Goal: Transaction & Acquisition: Purchase product/service

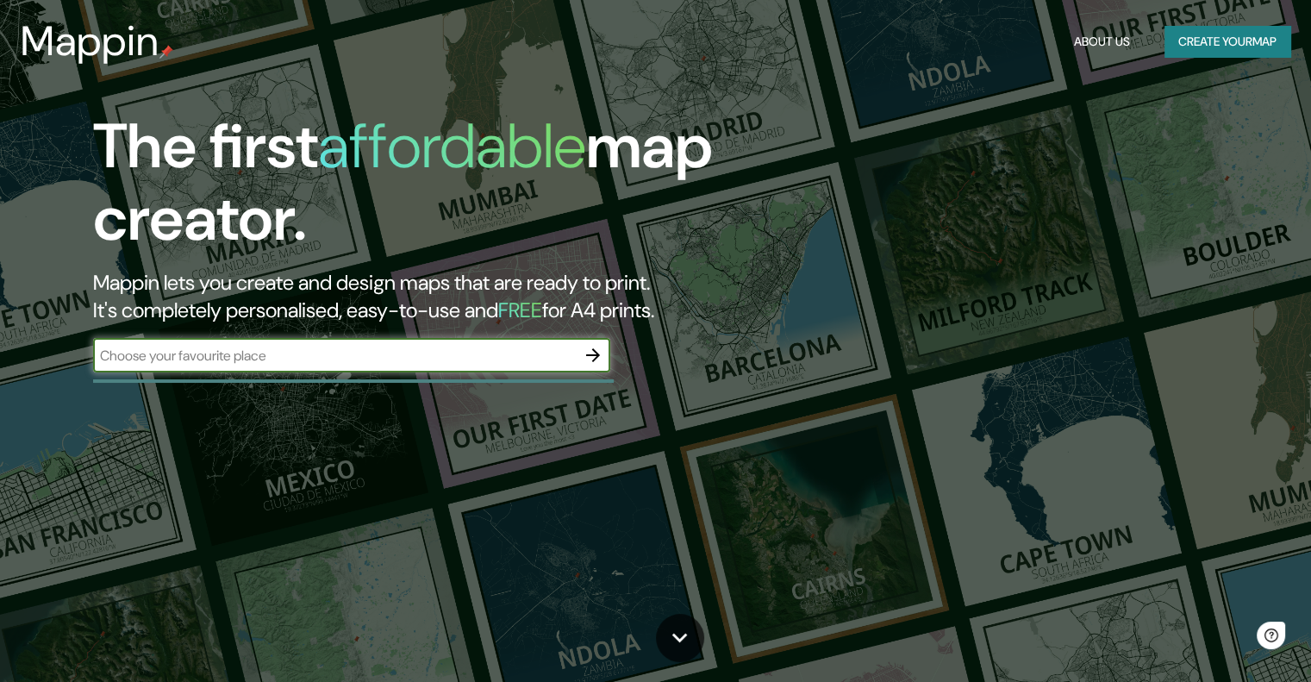
click at [190, 367] on div "​" at bounding box center [351, 355] width 517 height 34
paste input "Reserva Territorial Atlixcáyotl Heroica [GEOGRAPHIC_DATA][PERSON_NAME], [GEOGRA…"
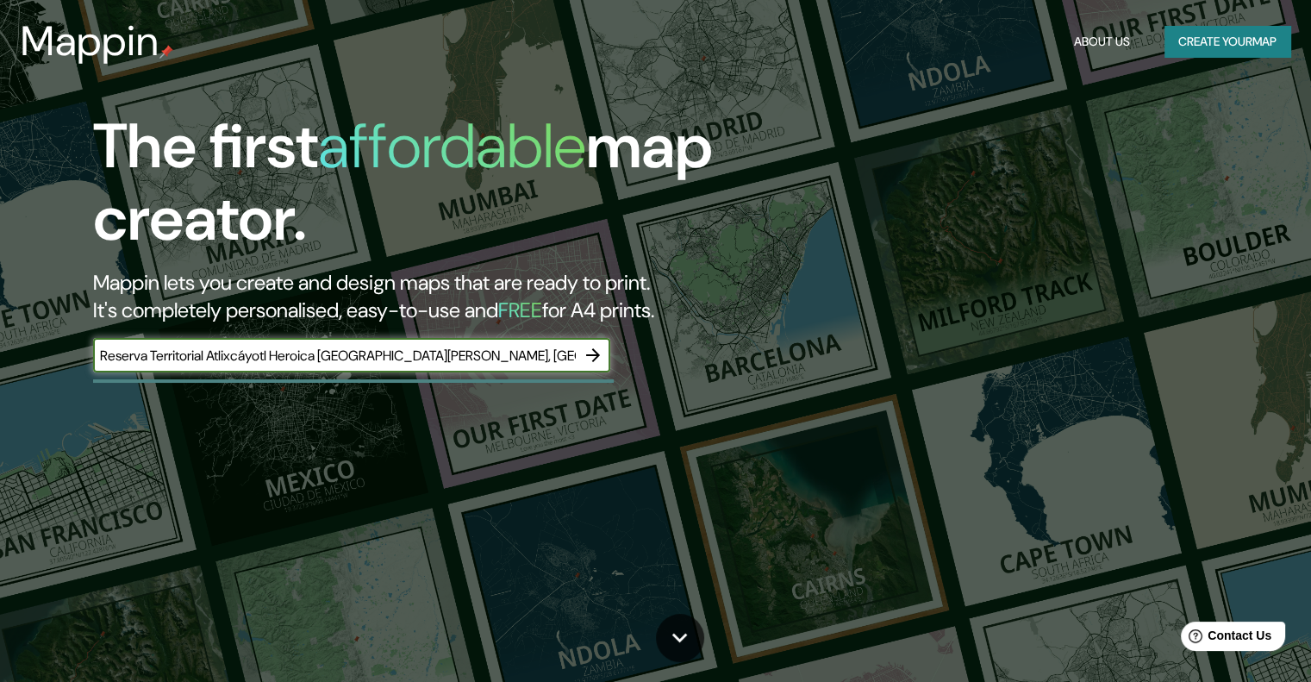
type input "Reserva Territorial Atlixcáyotl Heroica [GEOGRAPHIC_DATA][PERSON_NAME], [GEOGRA…"
click at [601, 361] on icon "button" at bounding box center [593, 355] width 21 height 21
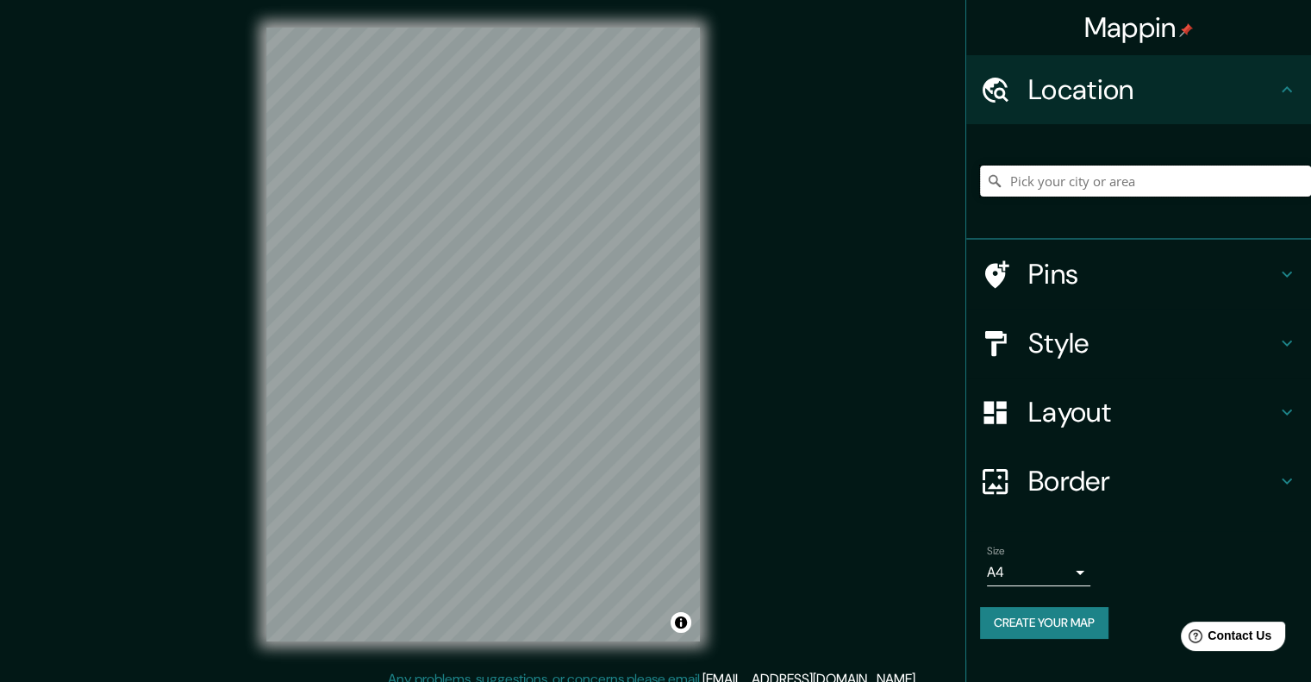
click at [1065, 184] on input "Pick your city or area" at bounding box center [1145, 181] width 331 height 31
paste input "Reserva Territorial Atlixcáyotl Heroica [GEOGRAPHIC_DATA][PERSON_NAME], [GEOGRA…"
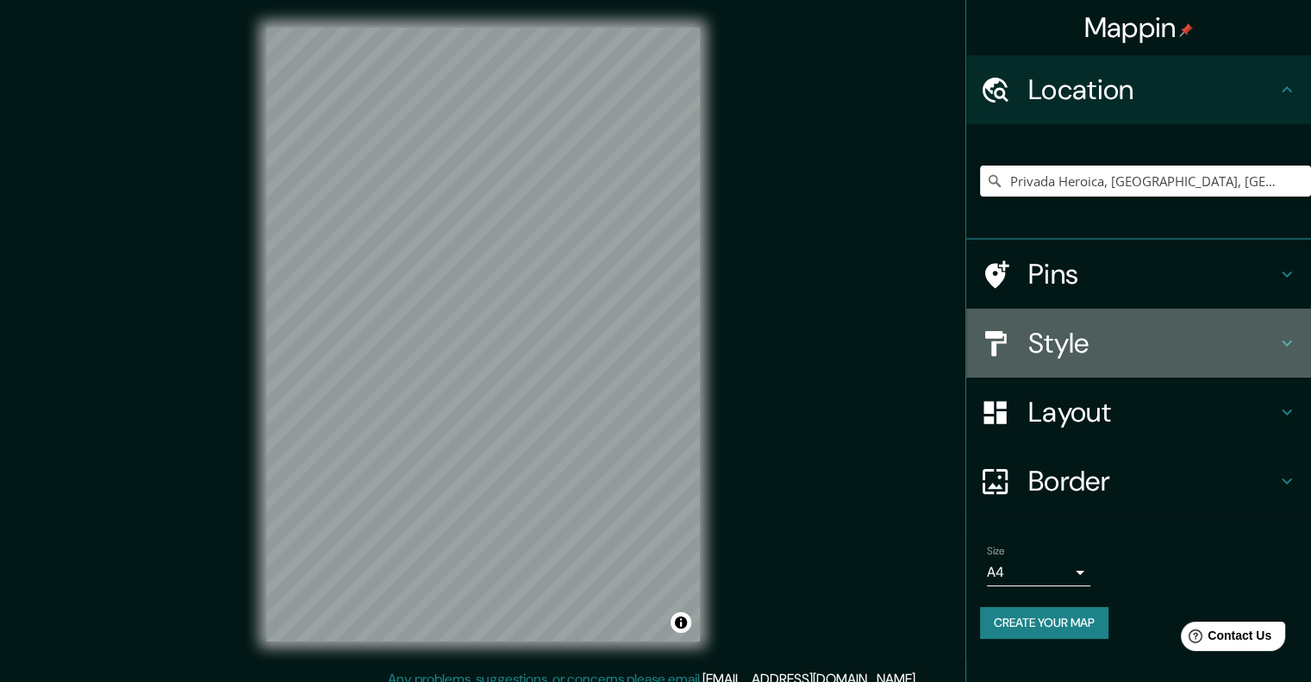
click at [1244, 337] on h4 "Style" at bounding box center [1152, 343] width 248 height 34
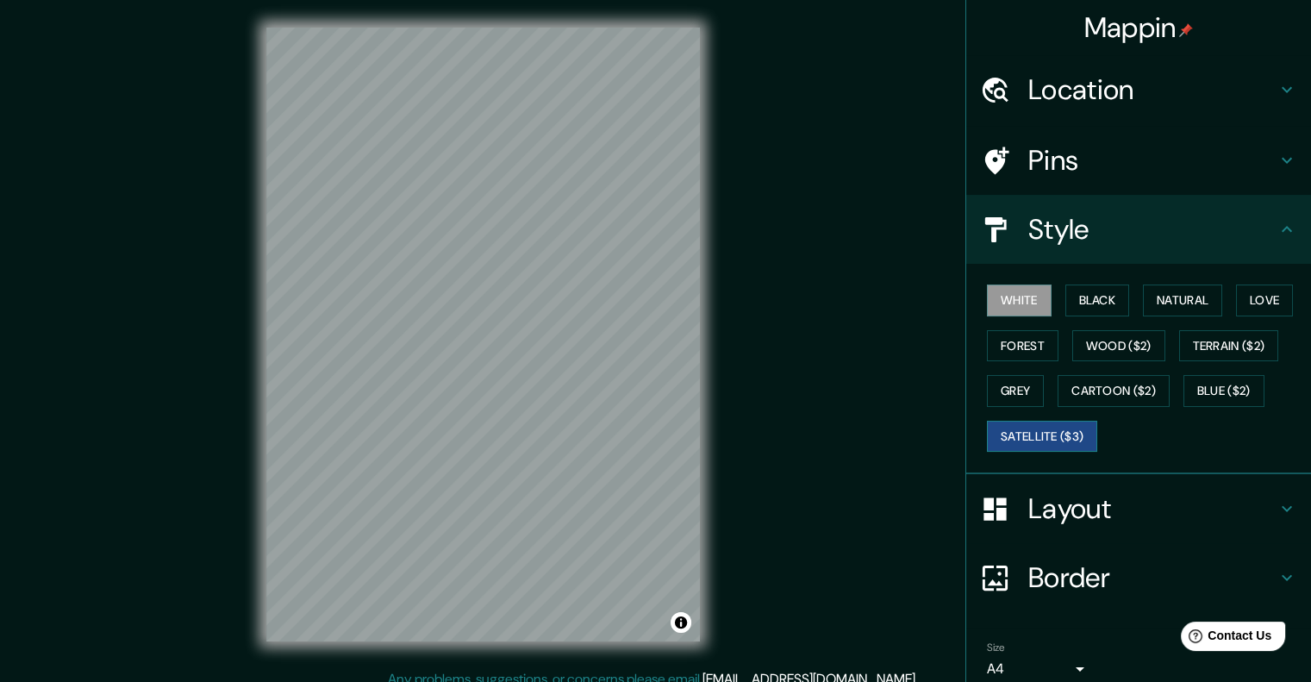
click at [993, 442] on button "Satellite ($3)" at bounding box center [1042, 437] width 110 height 32
click at [1083, 313] on button "Black" at bounding box center [1098, 300] width 65 height 32
click at [1008, 305] on button "White" at bounding box center [1019, 300] width 65 height 32
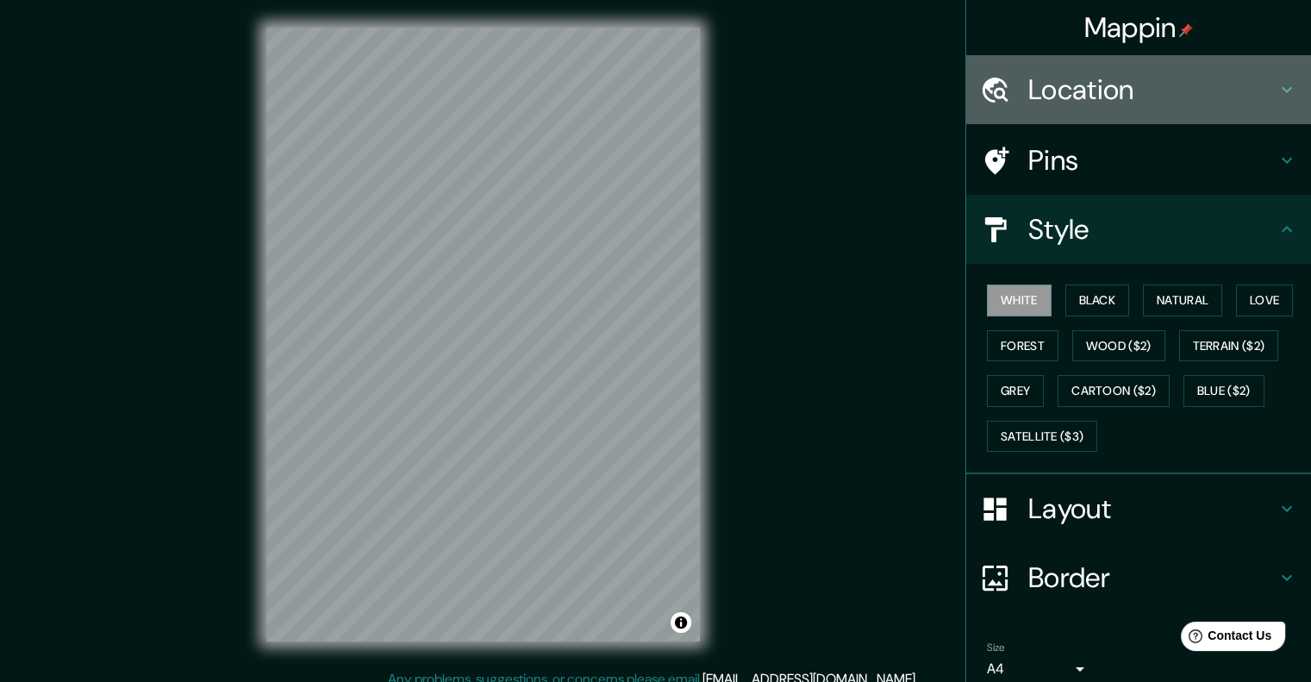
click at [1094, 109] on div "Location" at bounding box center [1138, 89] width 345 height 69
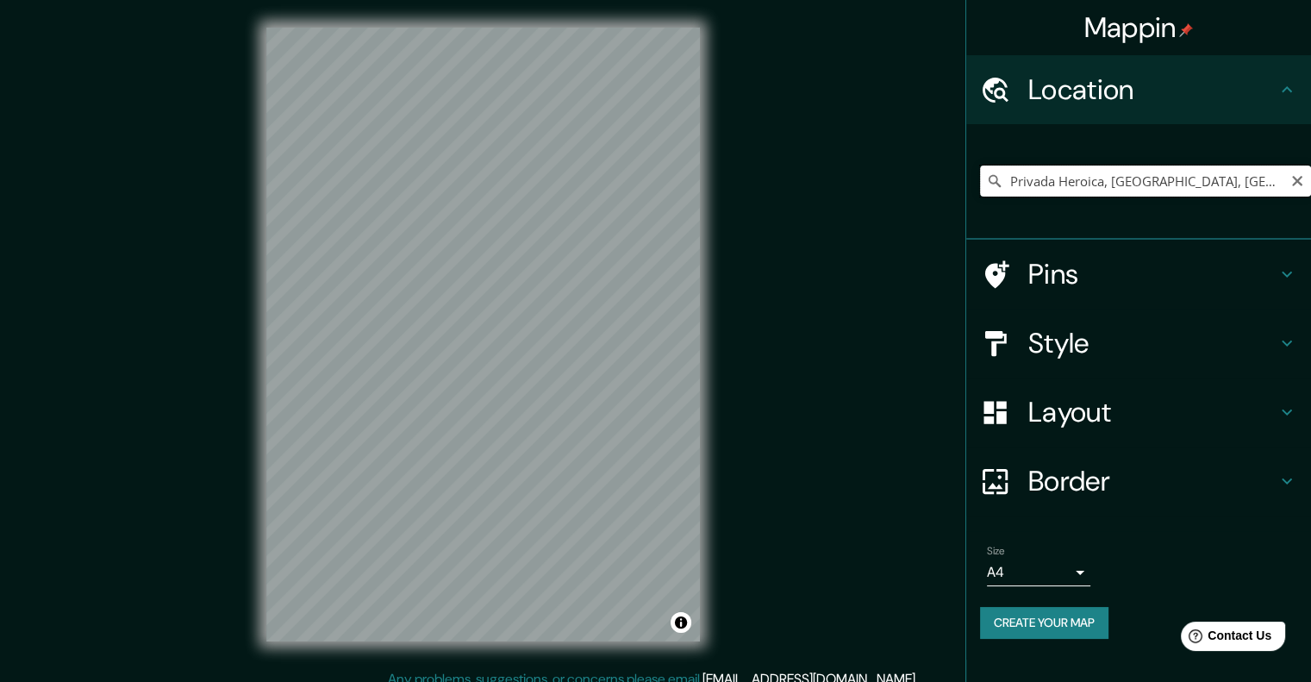
click at [1078, 180] on input "Privada Heroica, [GEOGRAPHIC_DATA], [GEOGRAPHIC_DATA], [GEOGRAPHIC_DATA]" at bounding box center [1145, 181] width 331 height 31
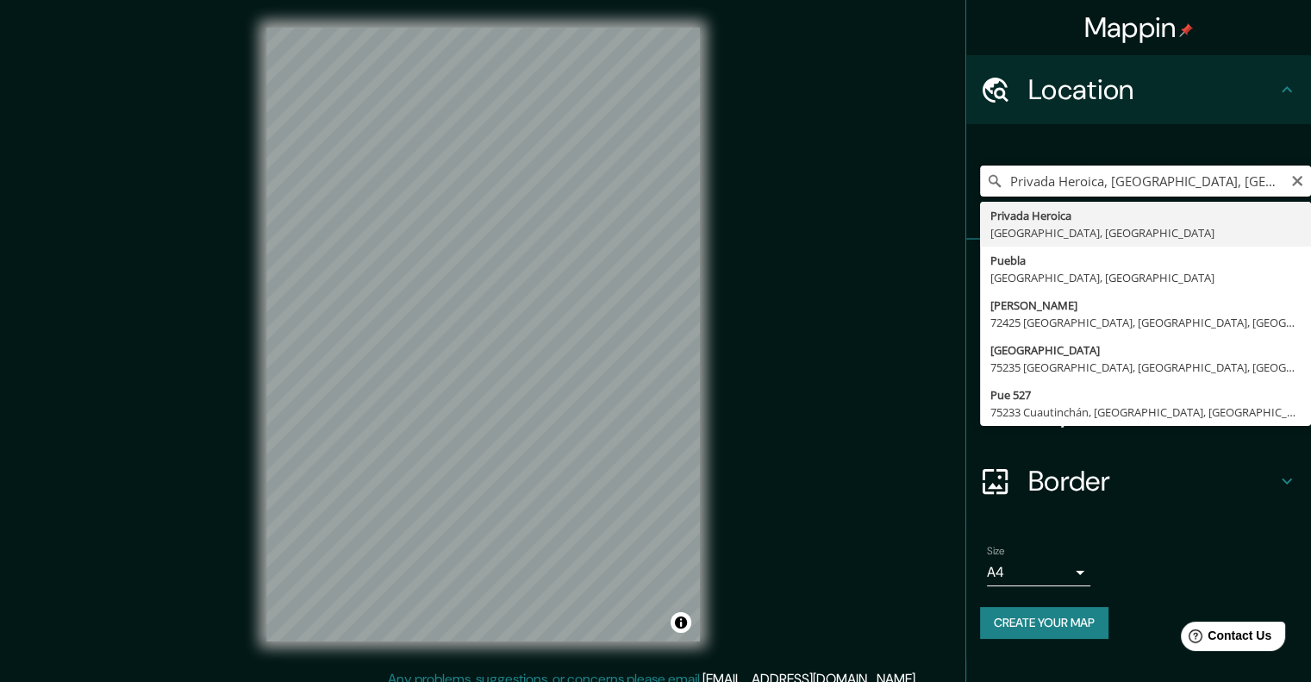
drag, startPoint x: 1061, startPoint y: 180, endPoint x: 998, endPoint y: 179, distance: 62.9
click at [998, 179] on div "[GEOGRAPHIC_DATA], [GEOGRAPHIC_DATA] [GEOGRAPHIC_DATA] [GEOGRAPHIC_DATA] [GEOGR…" at bounding box center [1145, 181] width 331 height 31
type input "Privada Heroica, [GEOGRAPHIC_DATA], [GEOGRAPHIC_DATA], [GEOGRAPHIC_DATA]"
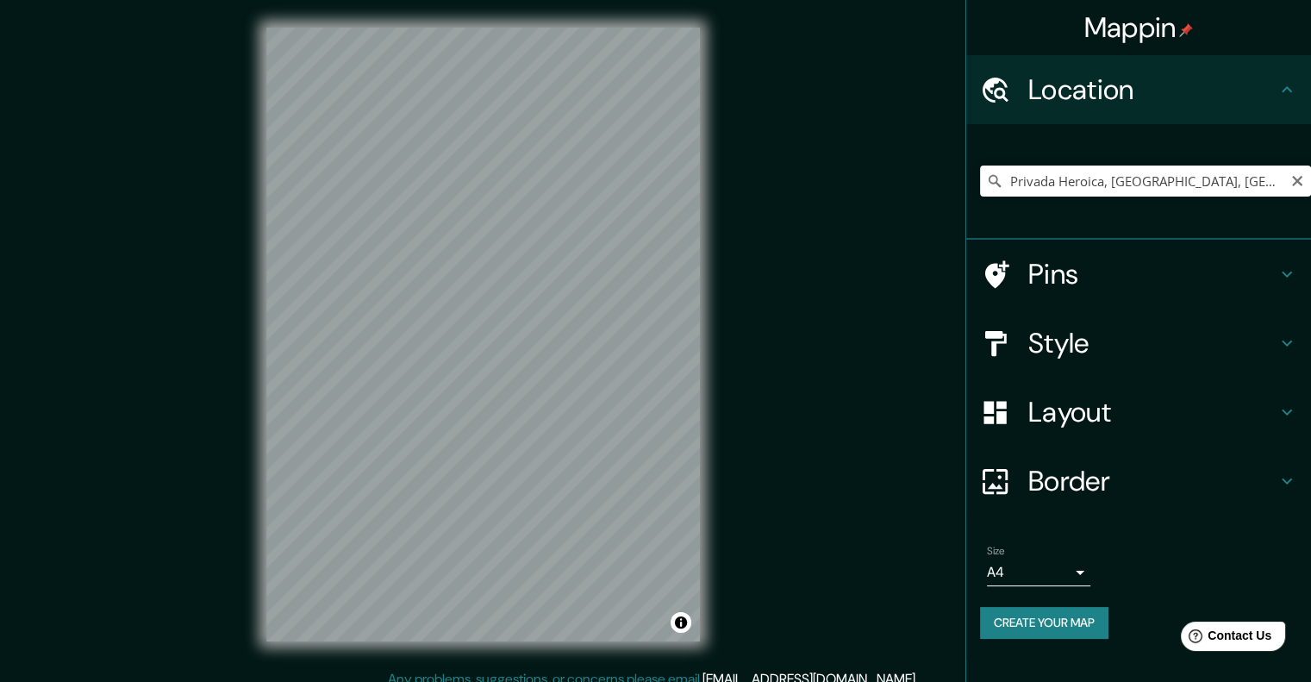
click at [1291, 178] on icon "Clear" at bounding box center [1298, 181] width 14 height 14
drag, startPoint x: 1146, startPoint y: 164, endPoint x: 1053, endPoint y: 184, distance: 95.4
click at [1053, 184] on div "[GEOGRAPHIC_DATA][PERSON_NAME], [GEOGRAPHIC_DATA][PERSON_NAME], [GEOGRAPHIC_DAT…" at bounding box center [1145, 181] width 331 height 86
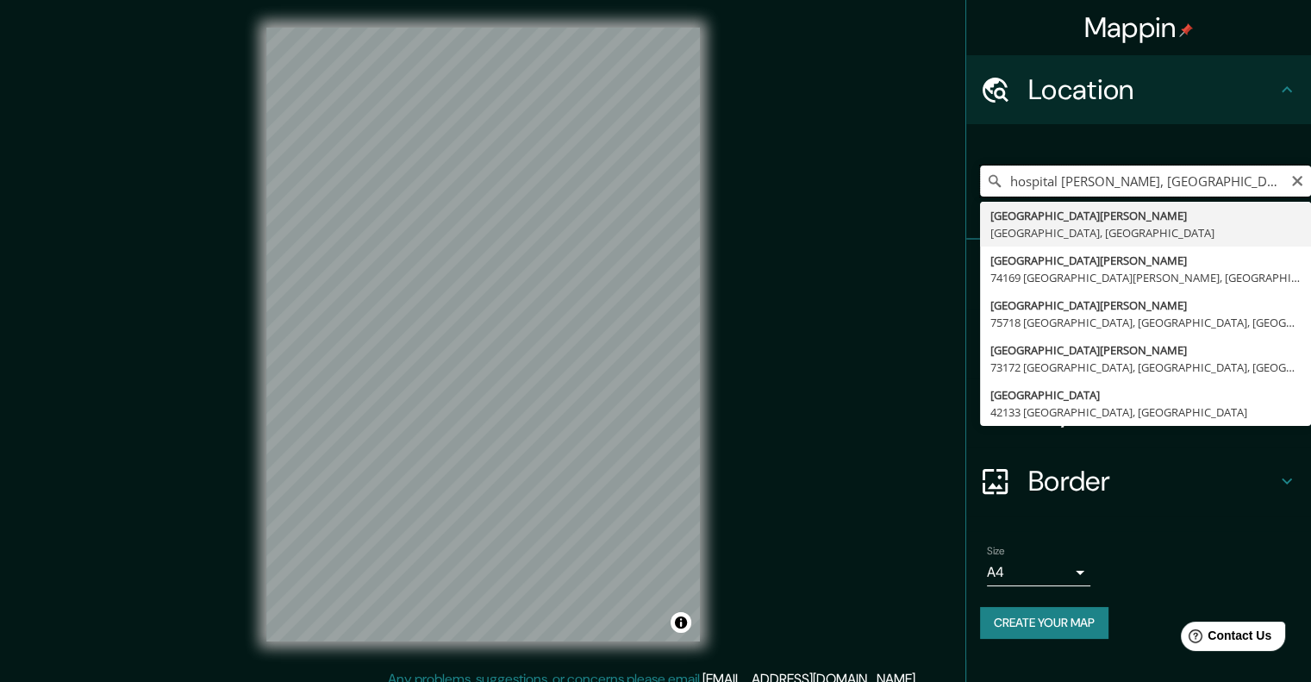
drag, startPoint x: 1181, startPoint y: 174, endPoint x: 943, endPoint y: 186, distance: 238.2
click at [943, 186] on div "Mappin Location [GEOGRAPHIC_DATA][PERSON_NAME], [GEOGRAPHIC_DATA][PERSON_NAME],…" at bounding box center [655, 348] width 1311 height 697
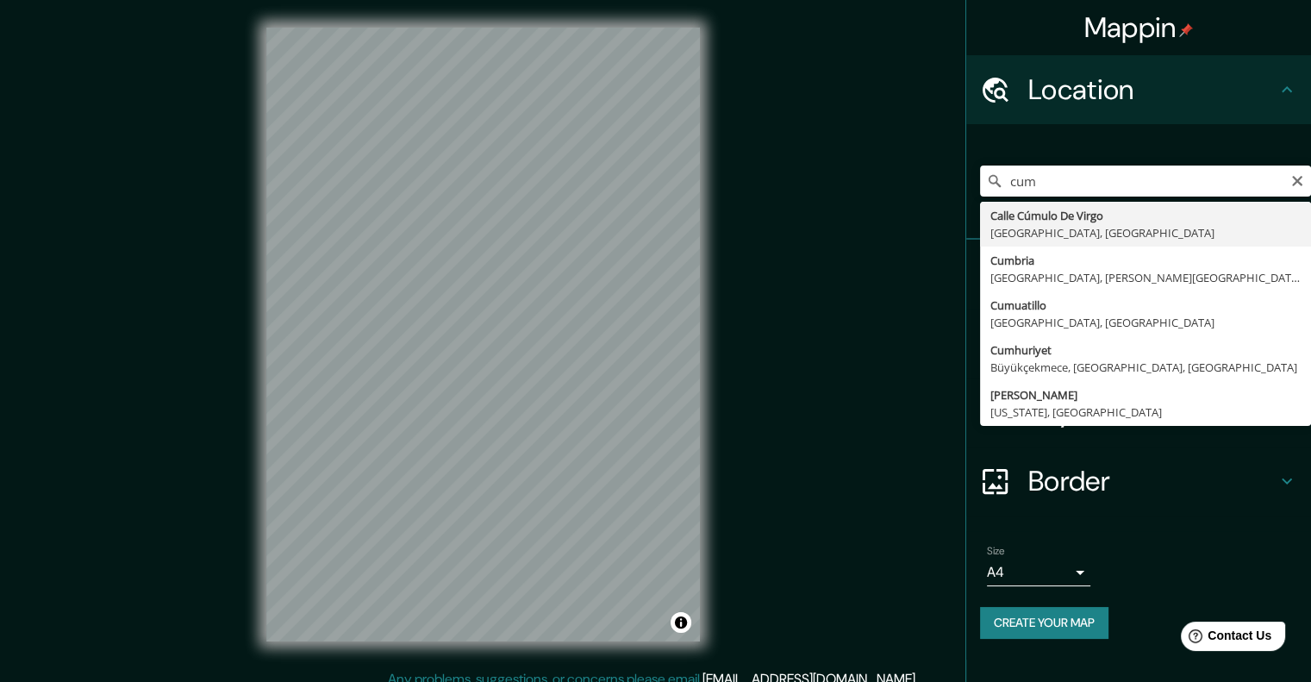
type input "[GEOGRAPHIC_DATA], [GEOGRAPHIC_DATA]"
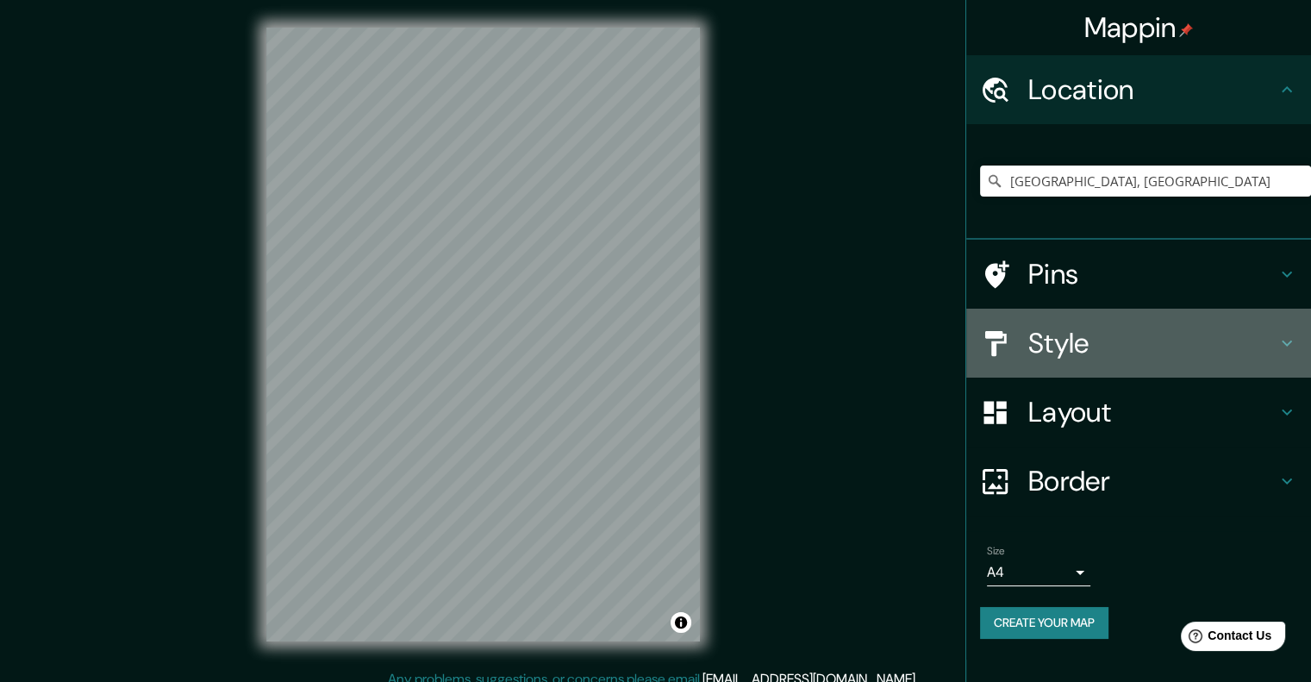
drag, startPoint x: 1205, startPoint y: 336, endPoint x: 1212, endPoint y: 347, distance: 13.2
click at [1197, 336] on h4 "Style" at bounding box center [1152, 343] width 248 height 34
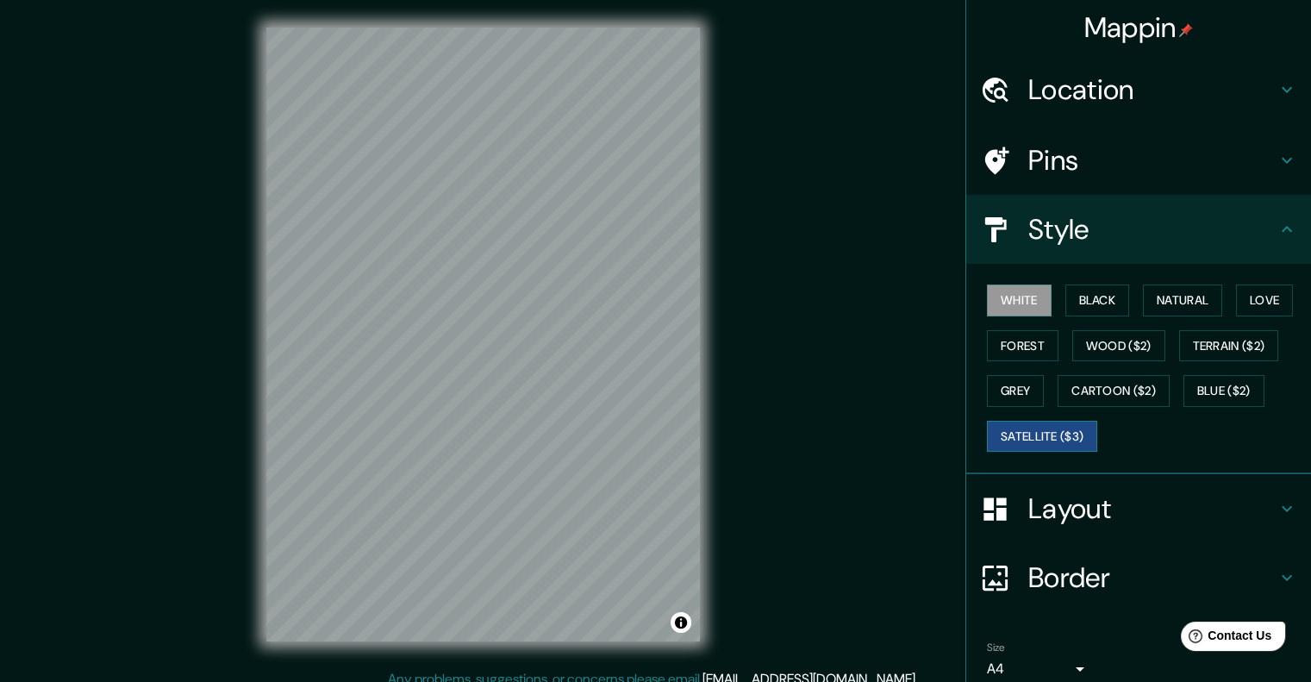
click at [1055, 430] on button "Satellite ($3)" at bounding box center [1042, 437] width 110 height 32
click at [1083, 381] on button "Cartoon ($2)" at bounding box center [1114, 391] width 112 height 32
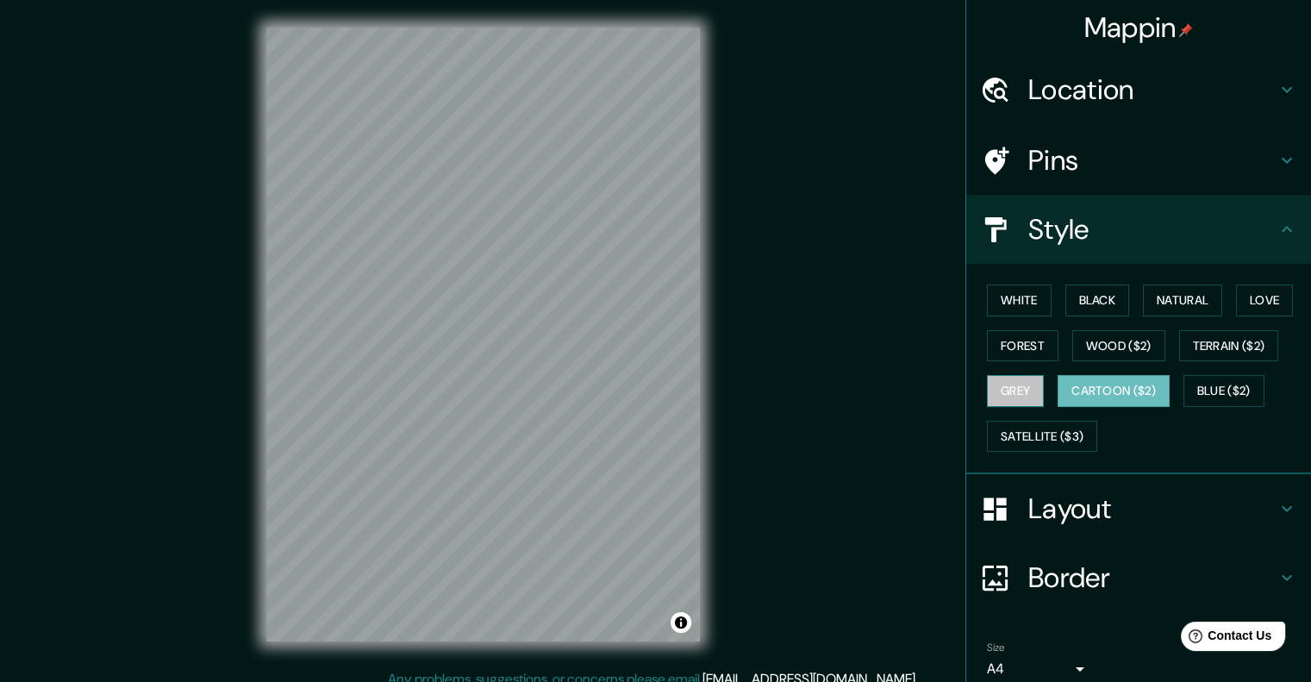
click at [988, 388] on button "Grey" at bounding box center [1015, 391] width 57 height 32
click at [1103, 353] on button "Wood ($2)" at bounding box center [1118, 346] width 93 height 32
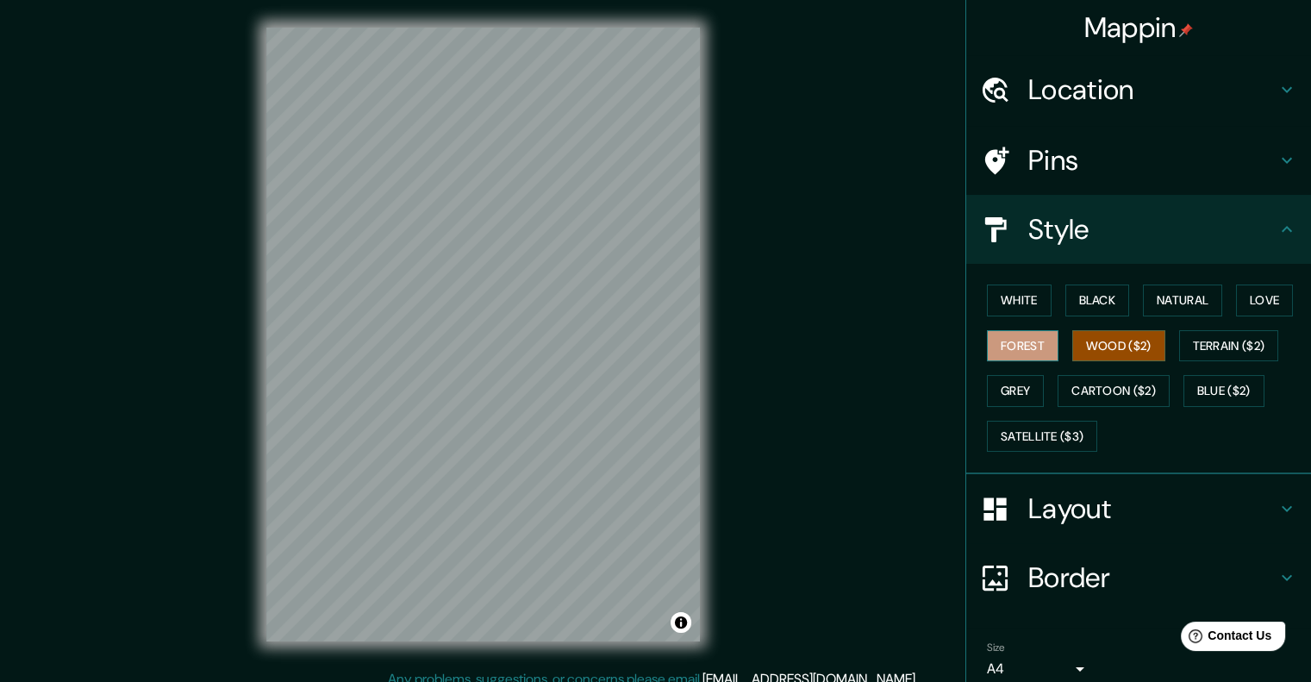
click at [1001, 343] on button "Forest" at bounding box center [1023, 346] width 72 height 32
click at [1238, 301] on button "Love" at bounding box center [1264, 300] width 57 height 32
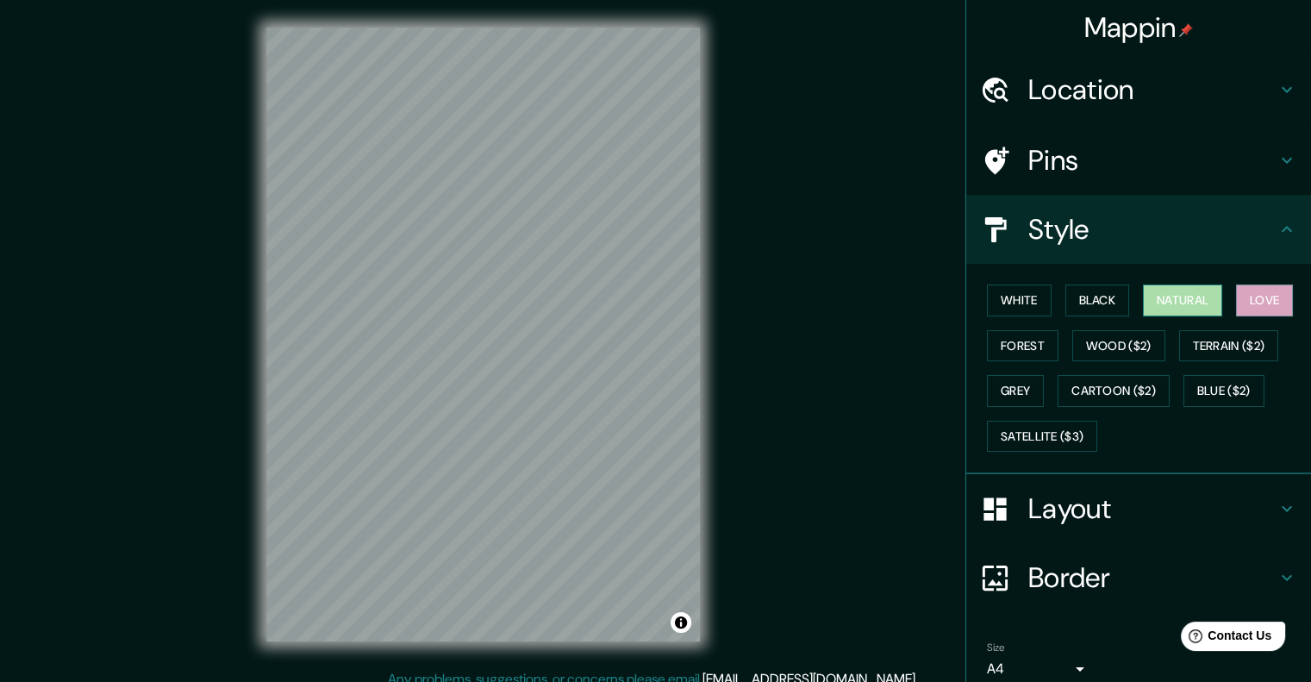
click at [1197, 297] on button "Natural" at bounding box center [1182, 300] width 79 height 32
click at [1066, 305] on button "Black" at bounding box center [1098, 300] width 65 height 32
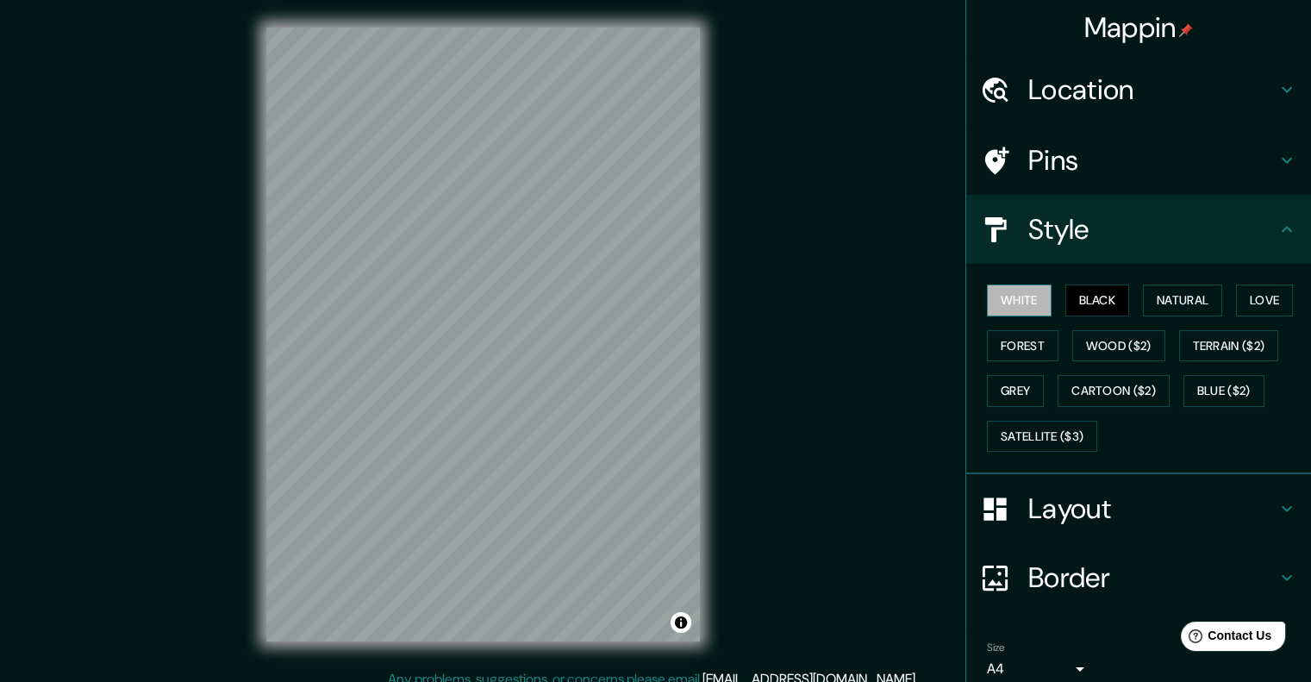
click at [1032, 305] on button "White" at bounding box center [1019, 300] width 65 height 32
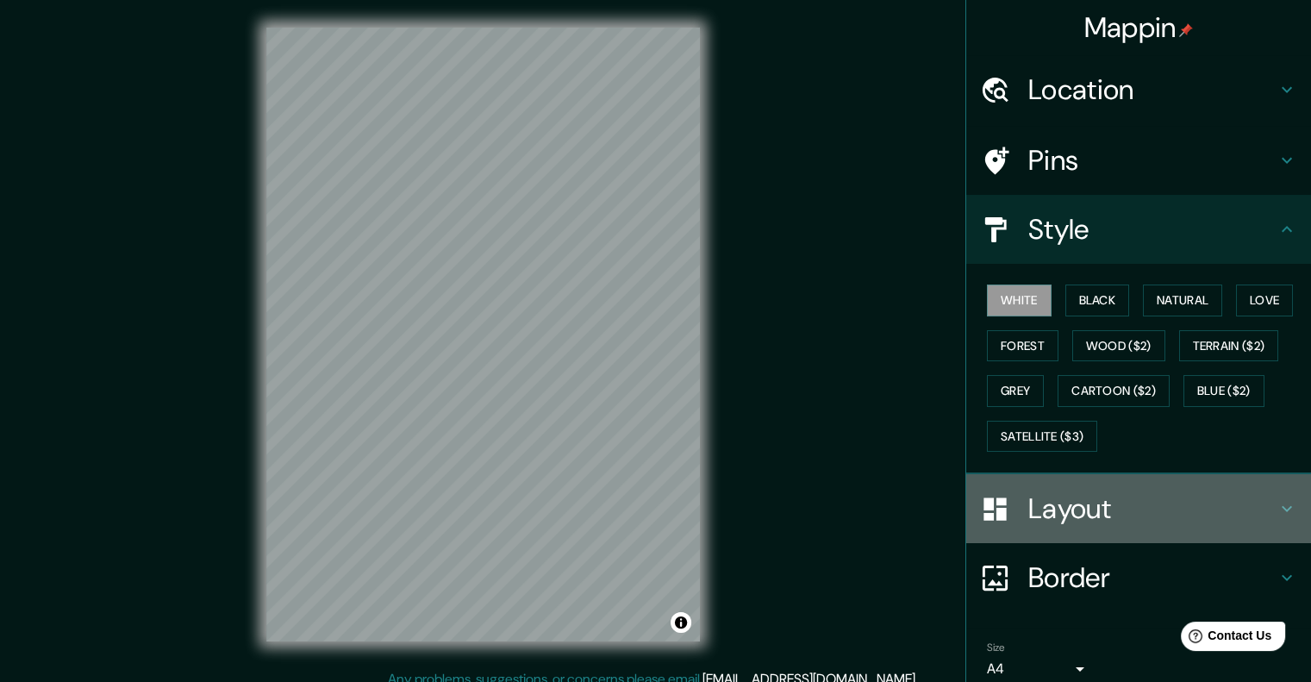
click at [1048, 494] on h4 "Layout" at bounding box center [1152, 508] width 248 height 34
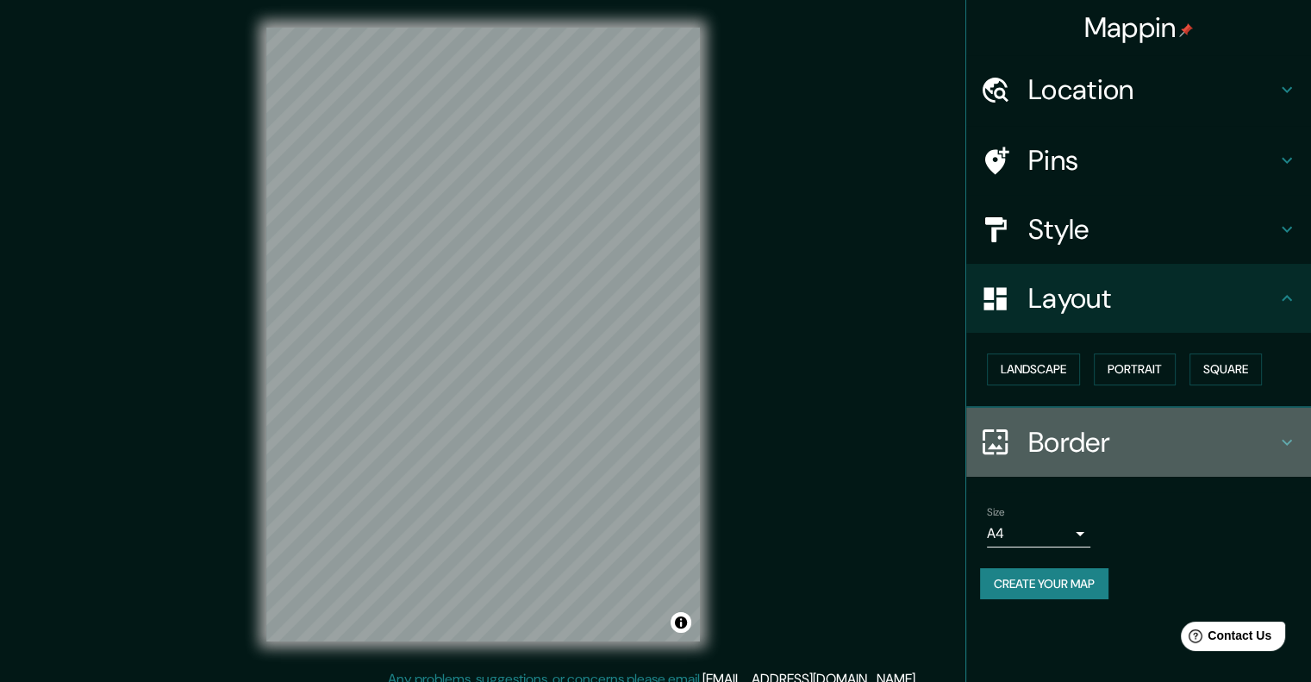
click at [1039, 465] on div "Border" at bounding box center [1138, 442] width 345 height 69
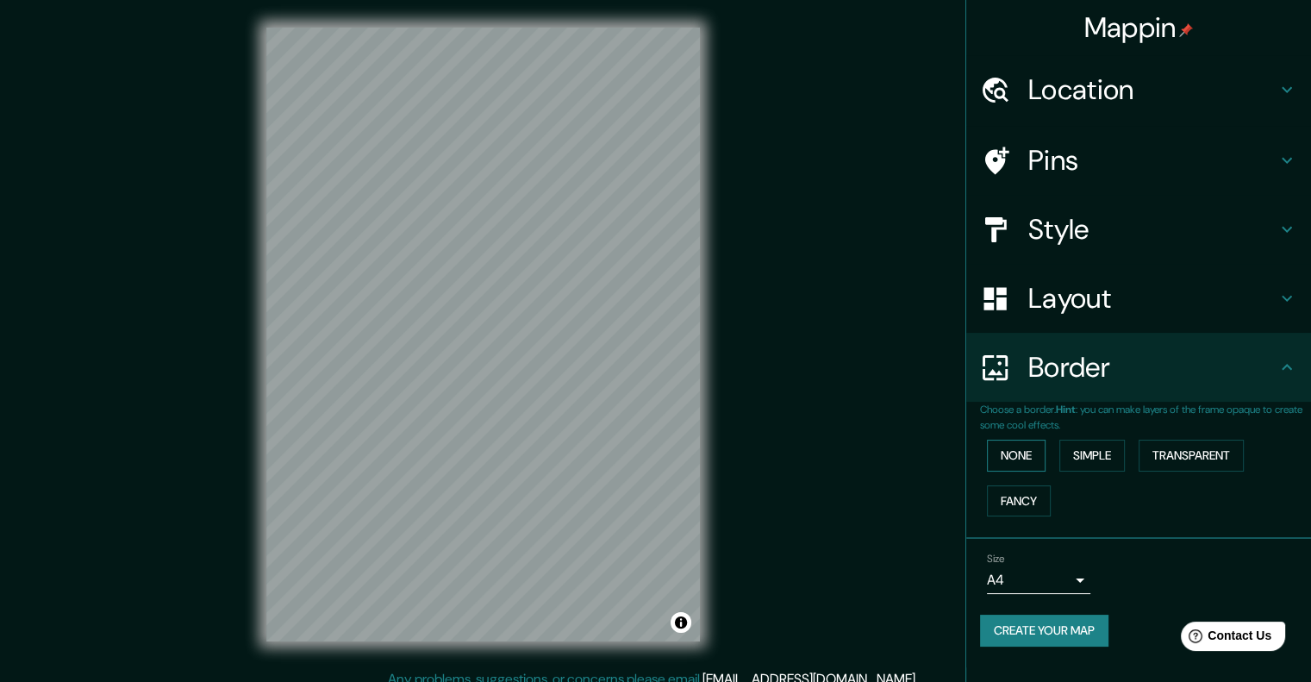
click at [1032, 455] on button "None" at bounding box center [1016, 456] width 59 height 32
click at [1009, 565] on body "Mappin Location [GEOGRAPHIC_DATA], [GEOGRAPHIC_DATA] Pins Style Layout Border C…" at bounding box center [655, 341] width 1311 height 682
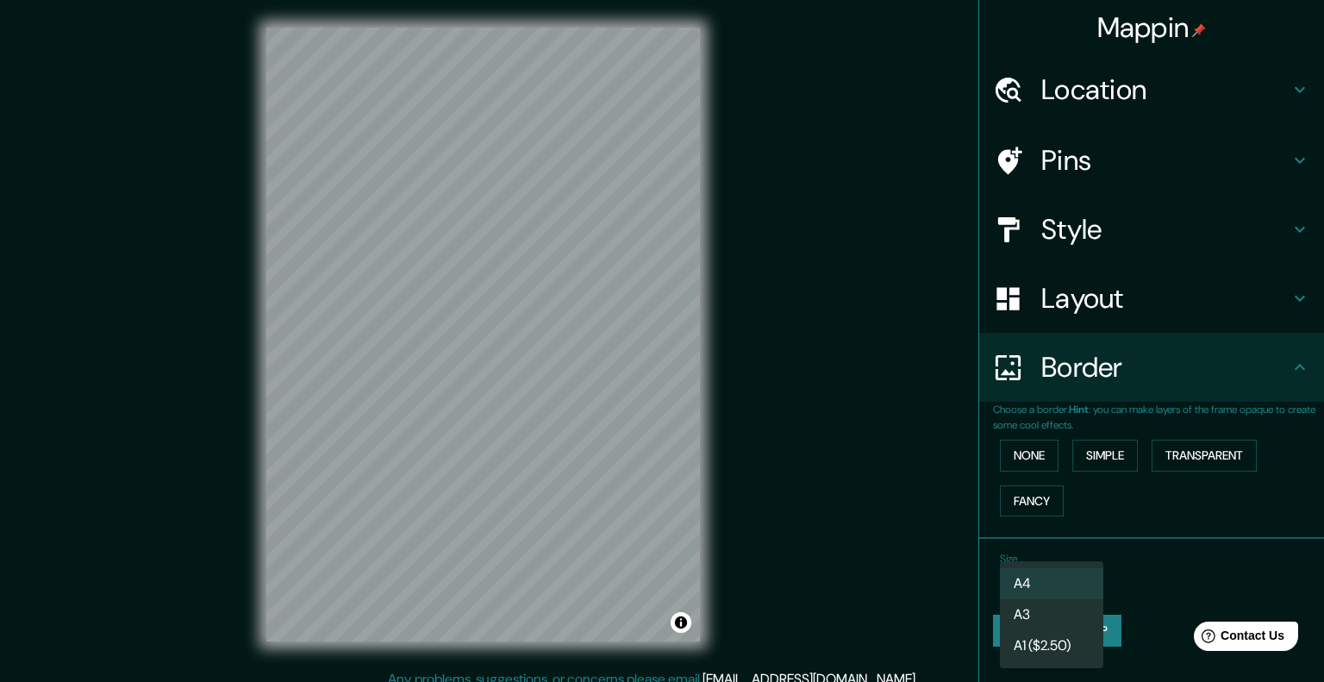
click at [1130, 378] on div at bounding box center [662, 341] width 1324 height 682
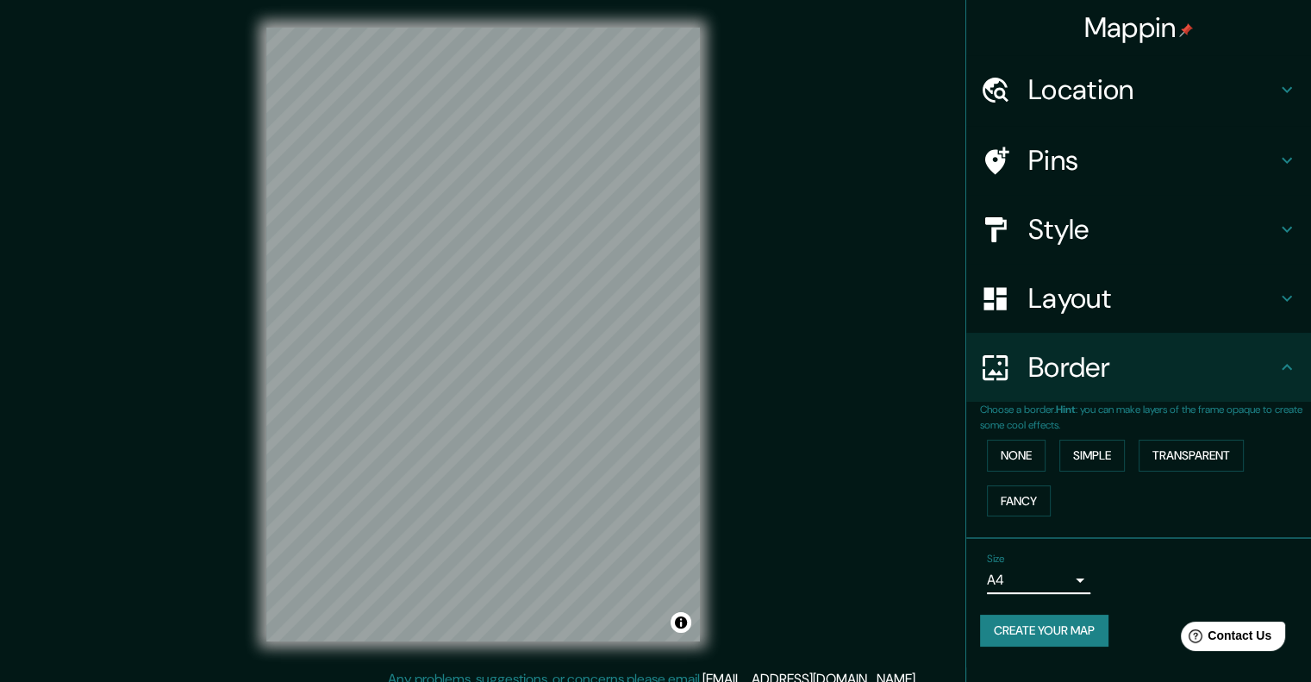
click at [1093, 303] on h4 "Layout" at bounding box center [1152, 298] width 248 height 34
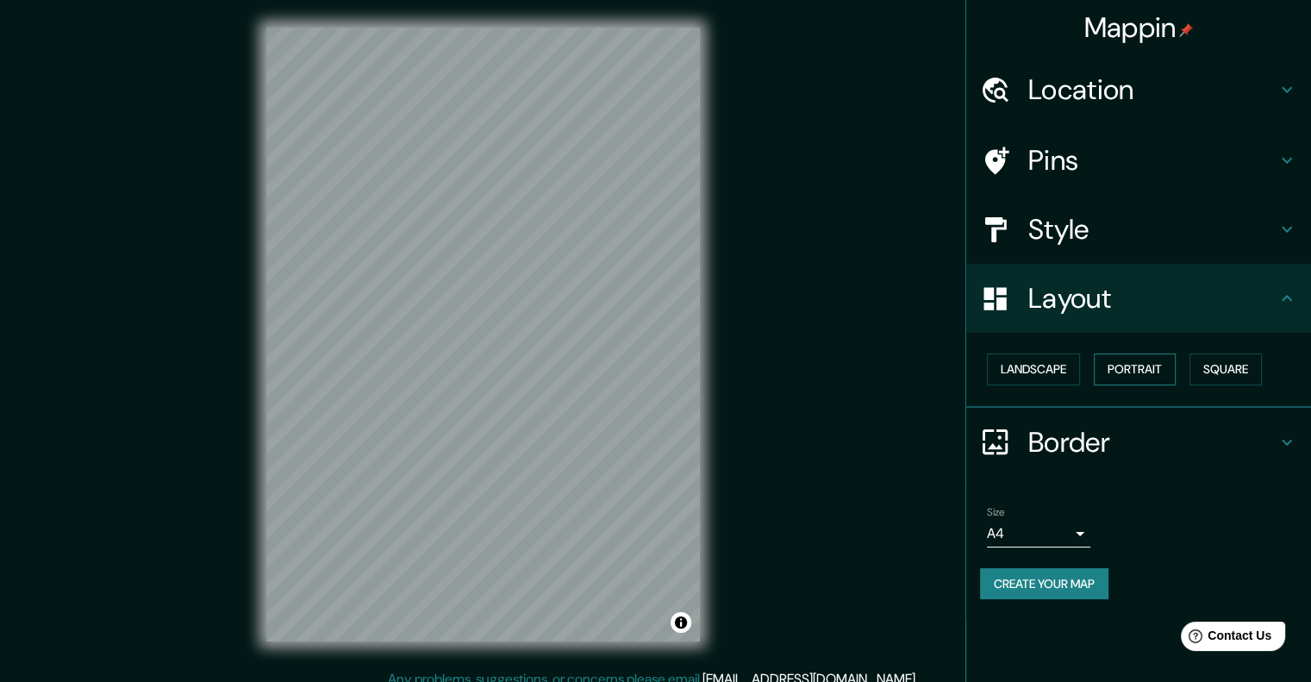
click at [1107, 366] on button "Portrait" at bounding box center [1135, 369] width 82 height 32
click at [1056, 376] on button "Landscape" at bounding box center [1033, 369] width 93 height 32
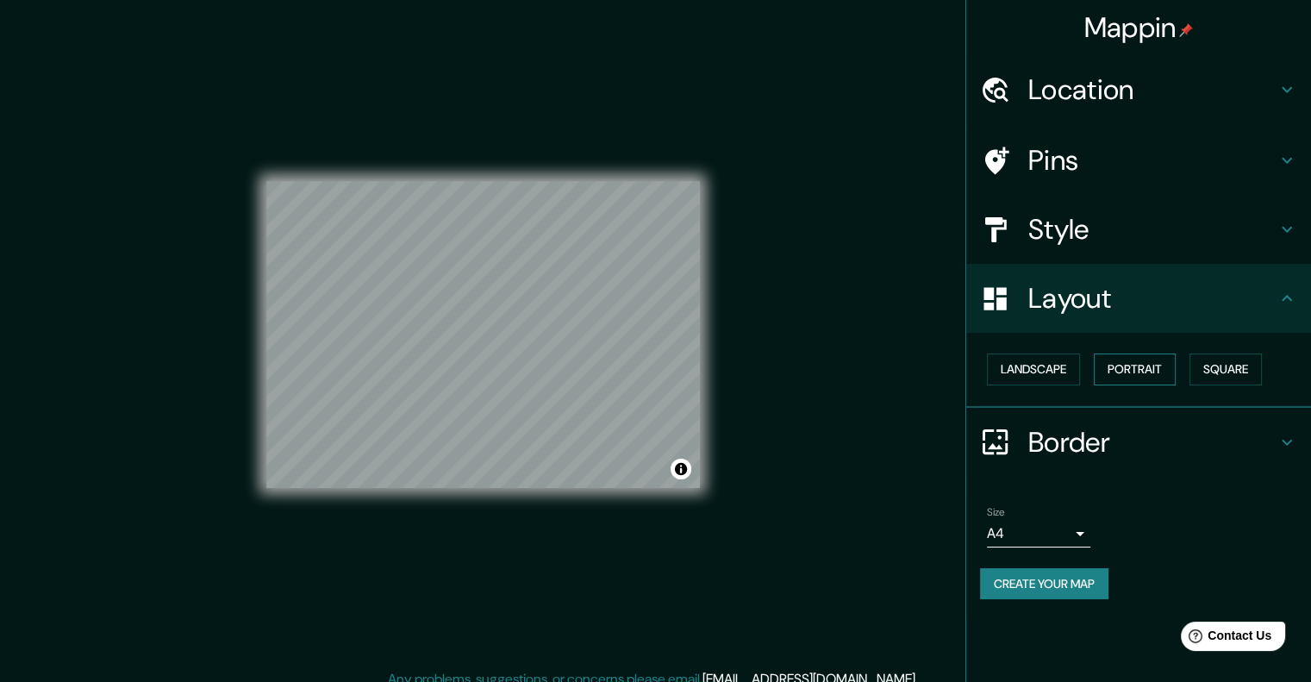
click at [1121, 368] on button "Portrait" at bounding box center [1135, 369] width 82 height 32
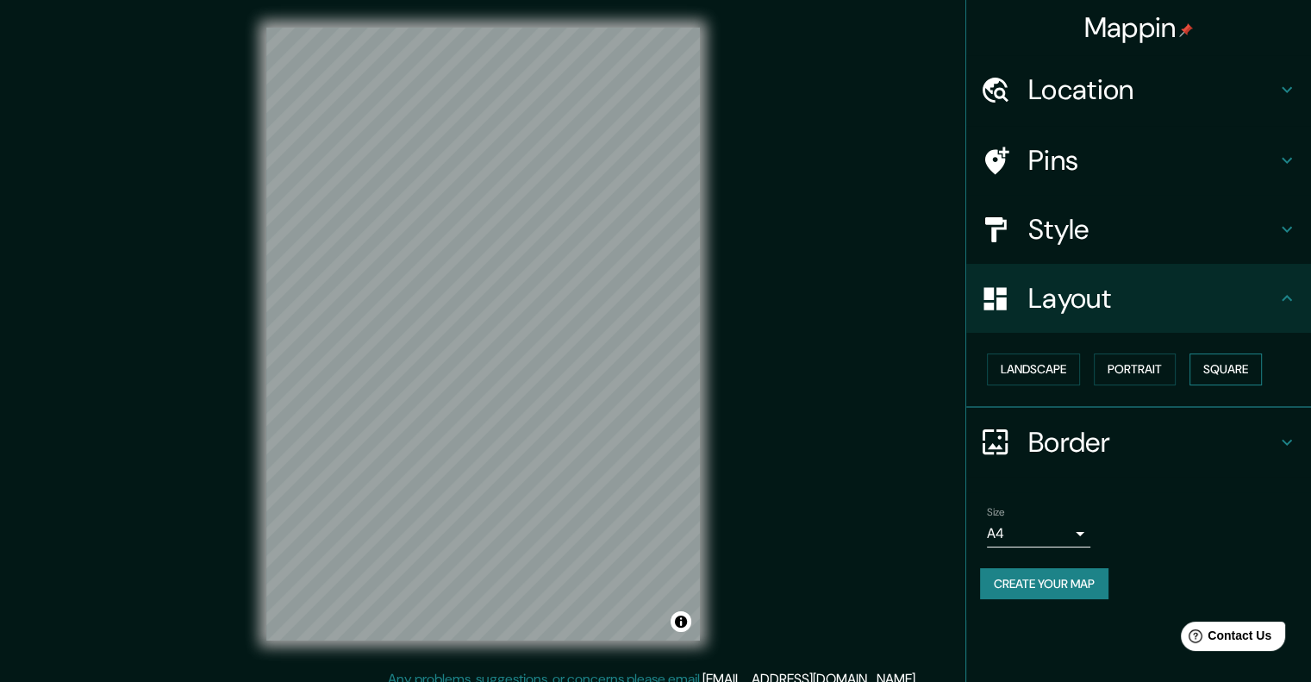
click at [1197, 371] on button "Square" at bounding box center [1226, 369] width 72 height 32
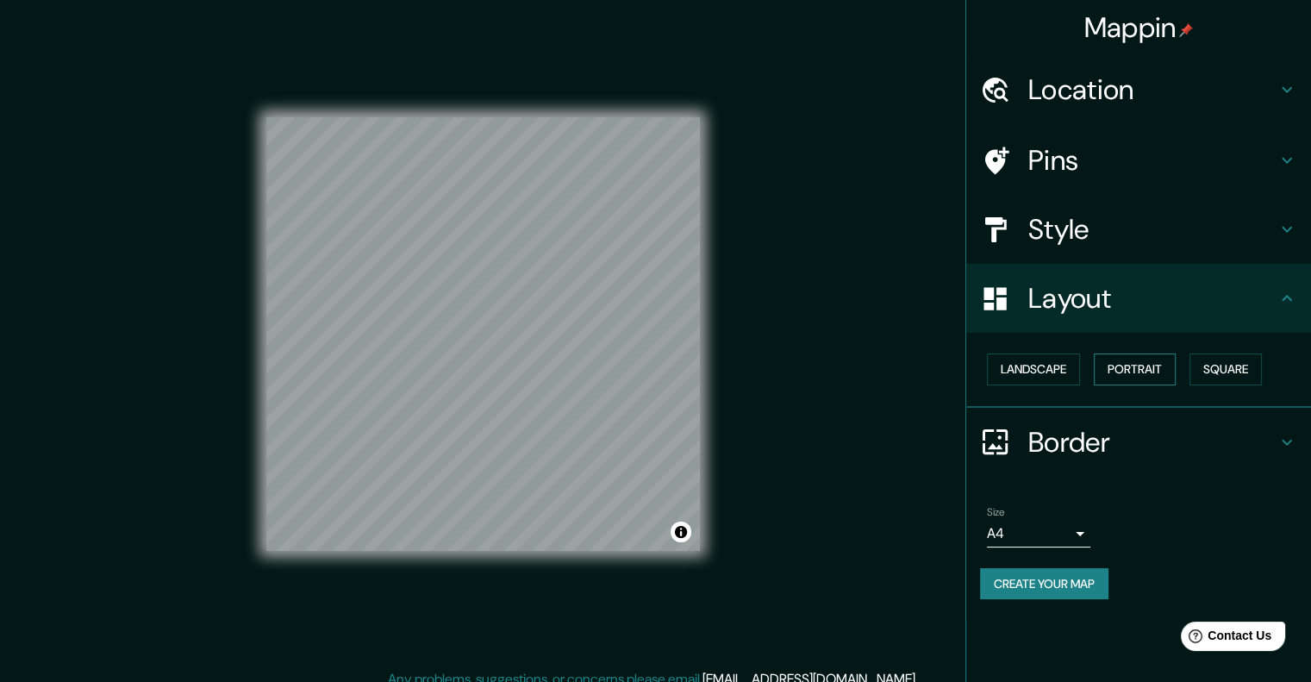
click at [1144, 374] on button "Portrait" at bounding box center [1135, 369] width 82 height 32
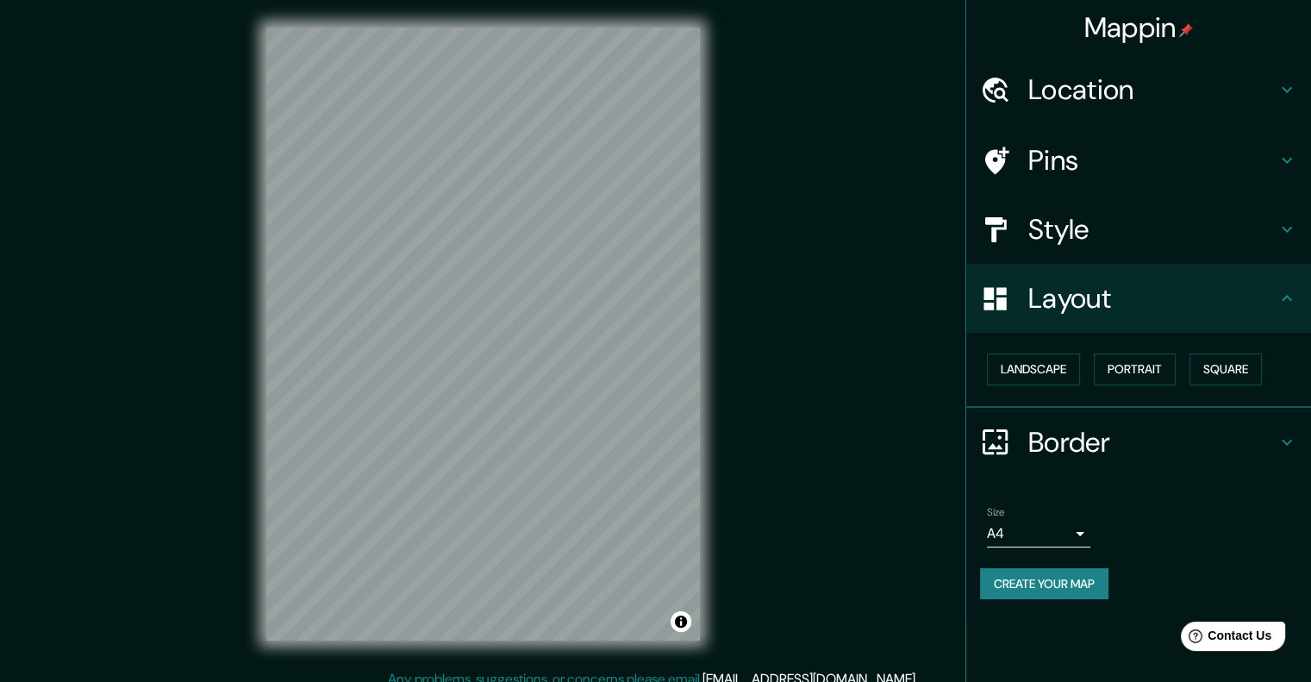
click at [1121, 251] on div "Style" at bounding box center [1138, 229] width 345 height 69
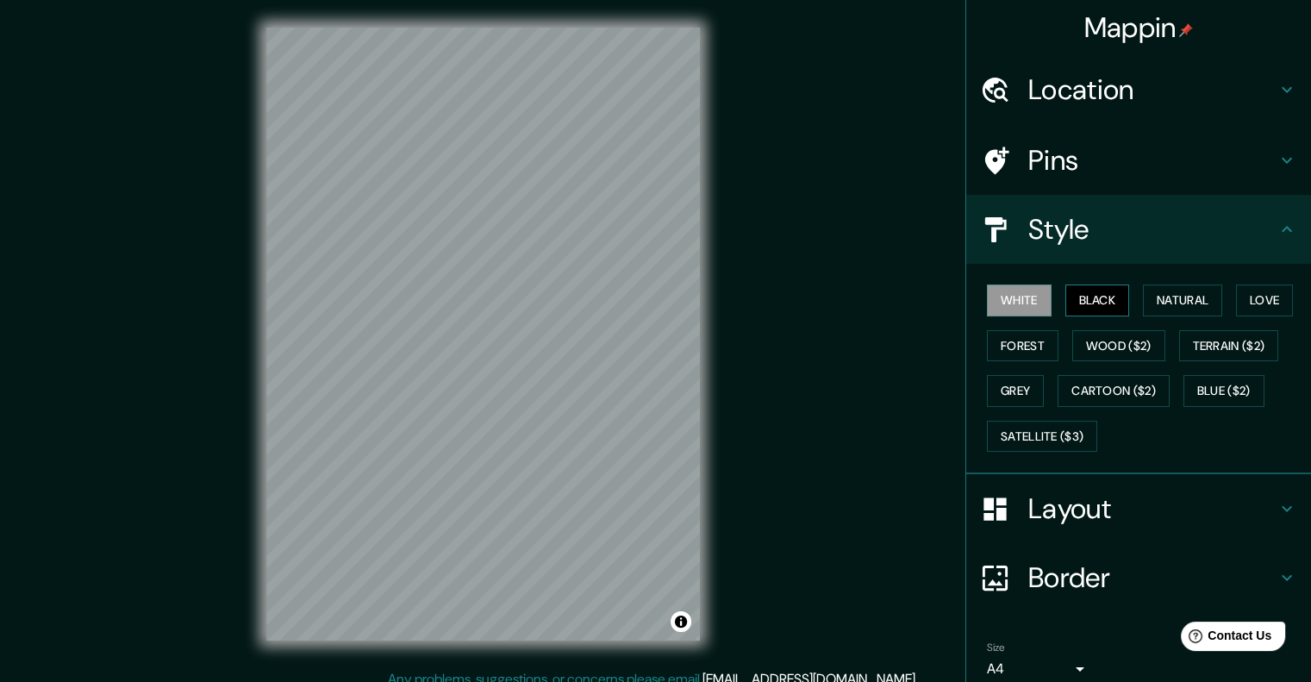
click at [1066, 287] on button "Black" at bounding box center [1098, 300] width 65 height 32
click at [1156, 304] on button "Natural" at bounding box center [1182, 300] width 79 height 32
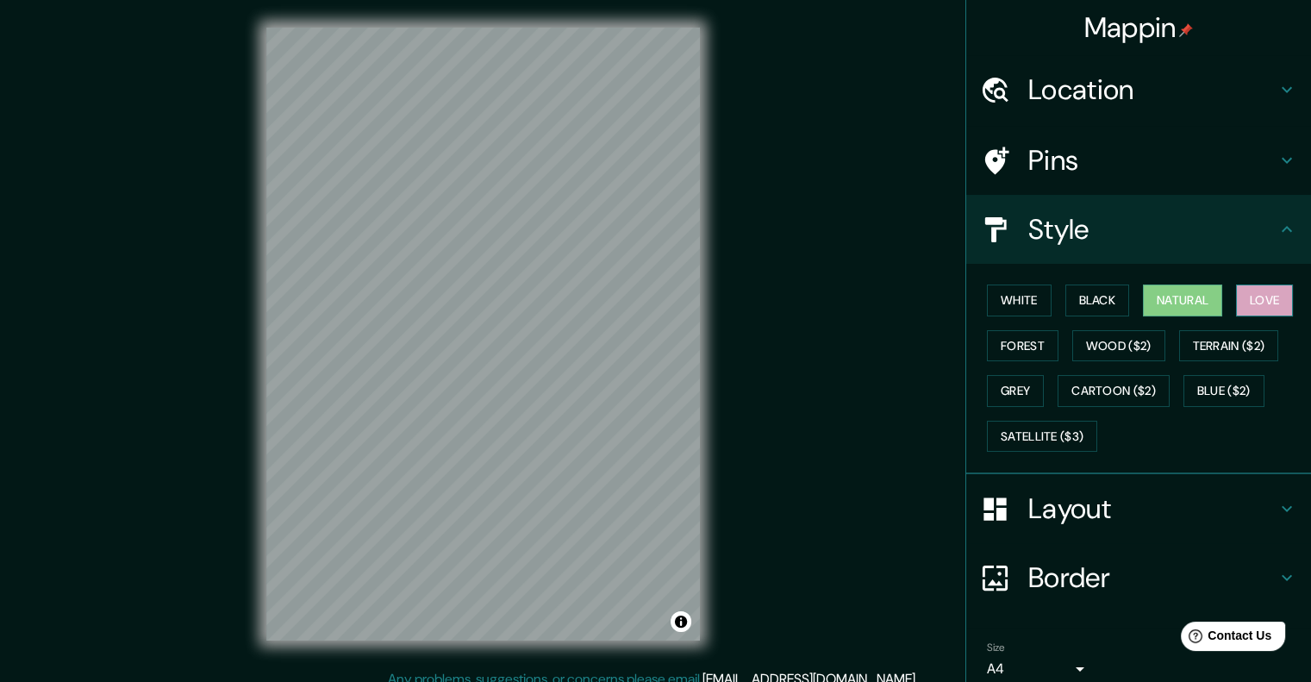
drag, startPoint x: 1234, startPoint y: 296, endPoint x: 1242, endPoint y: 303, distance: 11.0
click at [1236, 299] on button "Love" at bounding box center [1264, 300] width 57 height 32
click at [1203, 334] on button "Terrain ($2)" at bounding box center [1229, 346] width 100 height 32
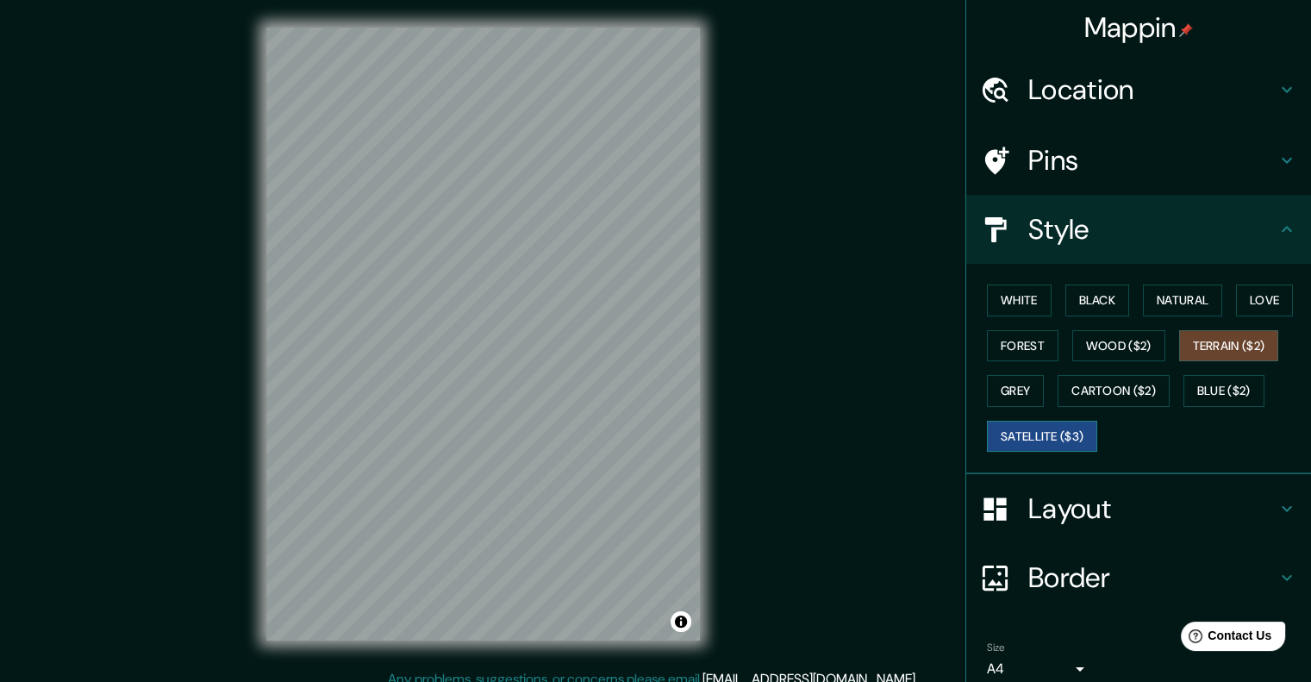
click at [1004, 428] on button "Satellite ($3)" at bounding box center [1042, 437] width 110 height 32
